Goal: Find specific page/section: Find specific page/section

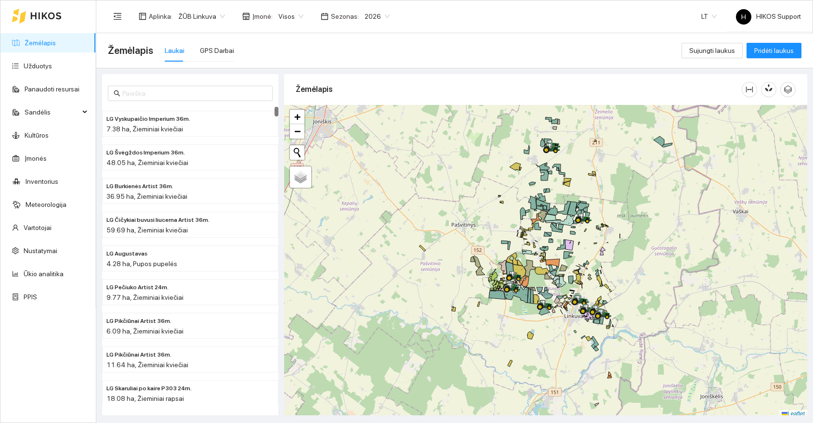
click at [45, 43] on link "Žemėlapis" at bounding box center [40, 43] width 31 height 8
click at [217, 17] on span "ŽŪB Linkuva" at bounding box center [201, 16] width 47 height 14
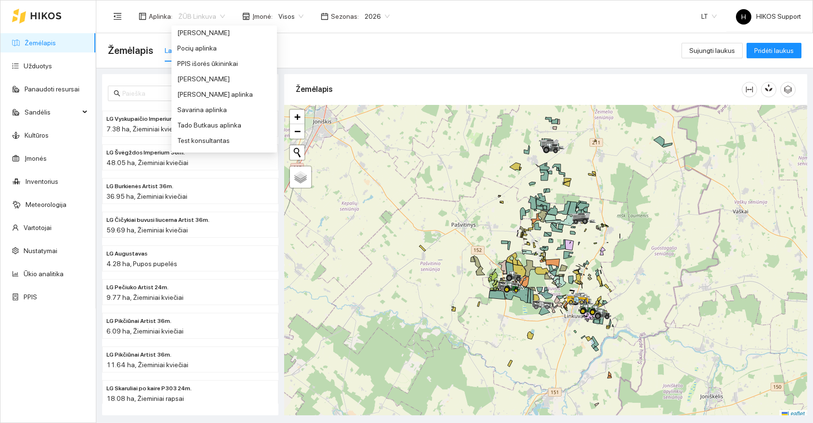
scroll to position [412, 0]
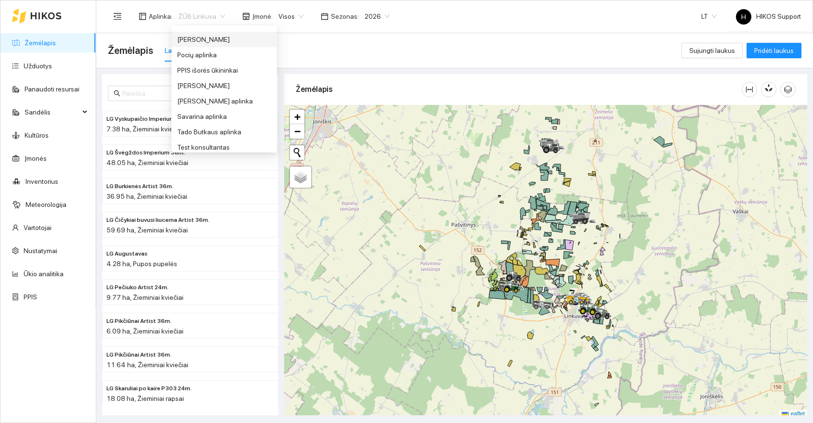
click at [192, 36] on div "[PERSON_NAME]" at bounding box center [224, 39] width 94 height 11
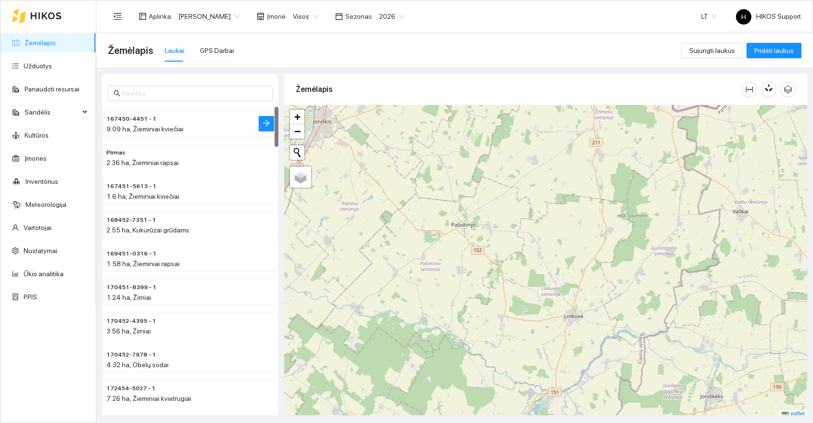
click at [163, 123] on h4 "167450-4451 - 1" at bounding box center [170, 118] width 129 height 11
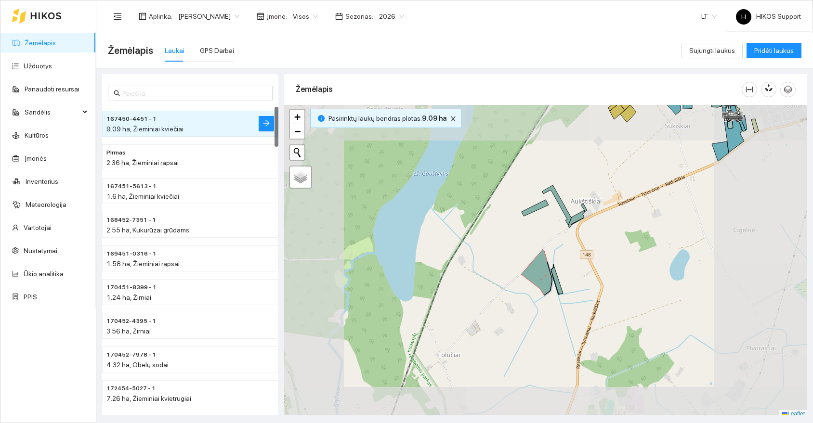
scroll to position [3, 0]
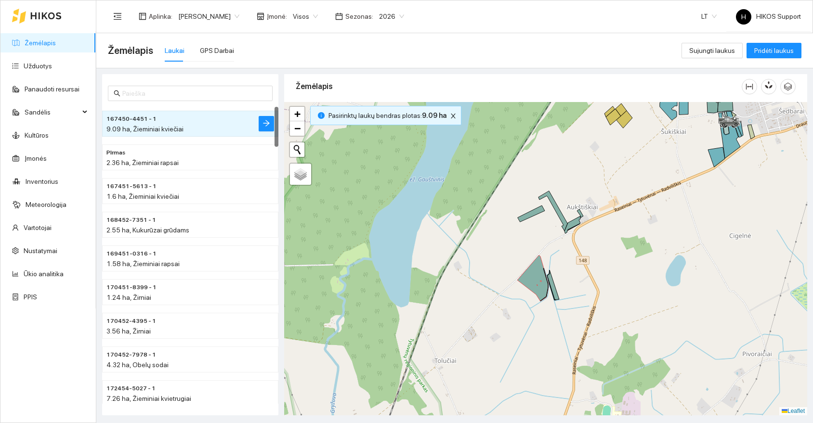
drag, startPoint x: 623, startPoint y: 234, endPoint x: 464, endPoint y: 385, distance: 218.7
click at [464, 385] on div at bounding box center [545, 259] width 523 height 314
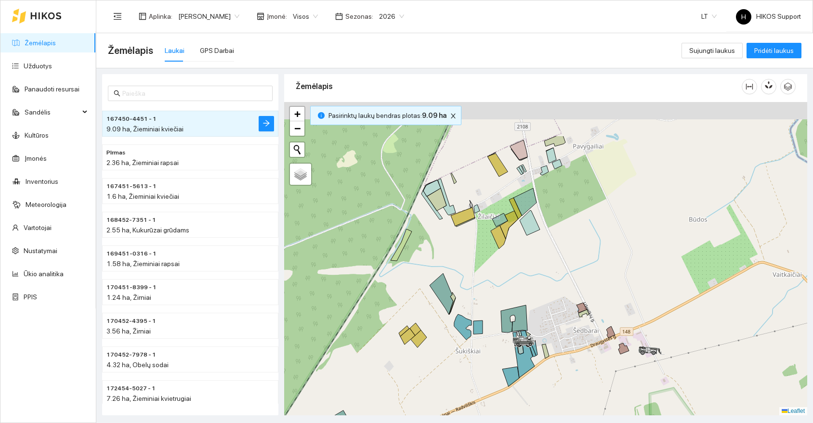
drag, startPoint x: 577, startPoint y: 178, endPoint x: 537, endPoint y: 248, distance: 79.8
click at [537, 248] on div at bounding box center [545, 259] width 523 height 314
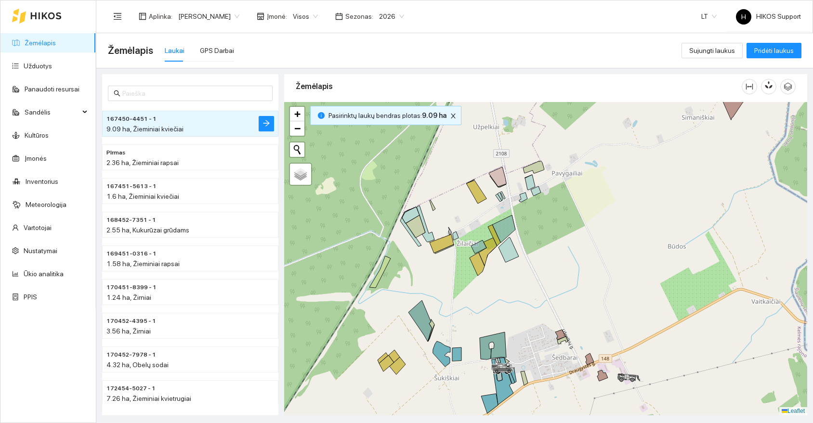
drag, startPoint x: 588, startPoint y: 172, endPoint x: 492, endPoint y: 273, distance: 138.7
click at [492, 273] on div at bounding box center [545, 259] width 523 height 314
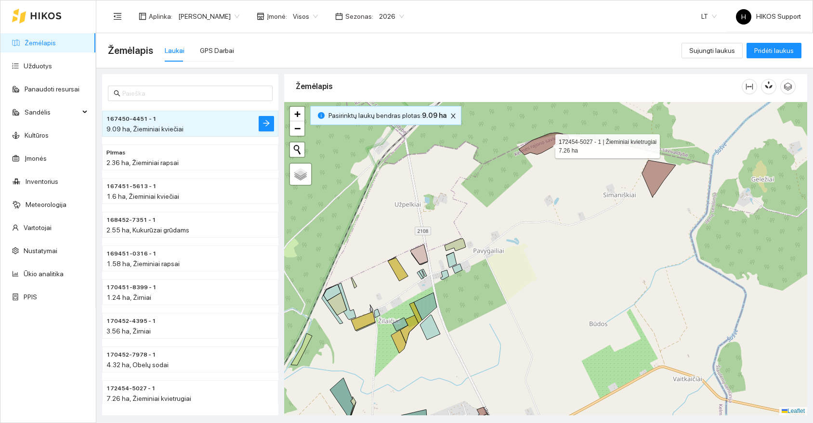
click at [547, 144] on icon at bounding box center [544, 144] width 50 height 22
